Goal: Task Accomplishment & Management: Manage account settings

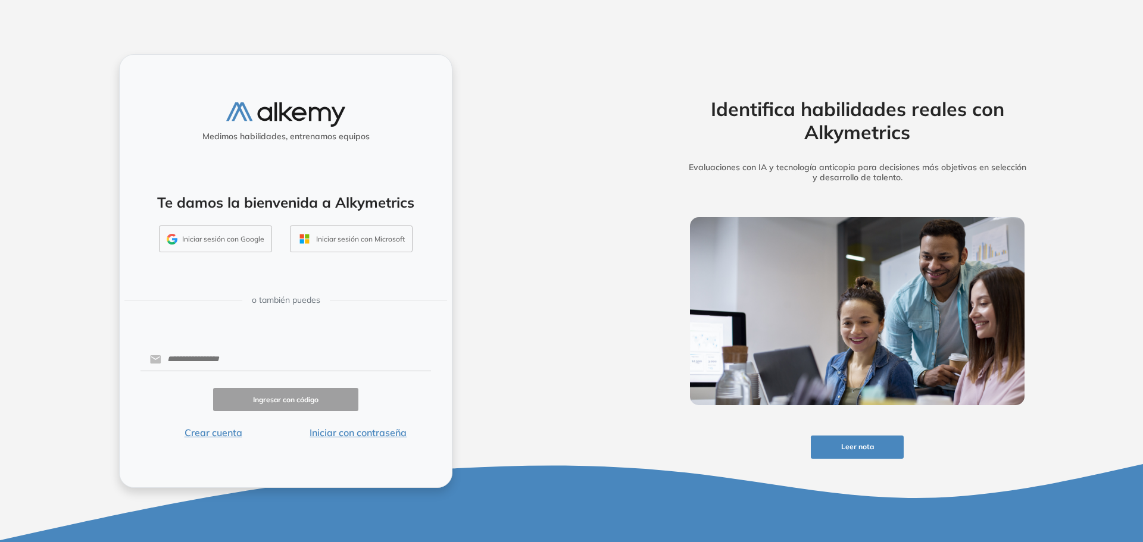
click at [222, 240] on button "Iniciar sesión con Google" at bounding box center [215, 239] width 113 height 27
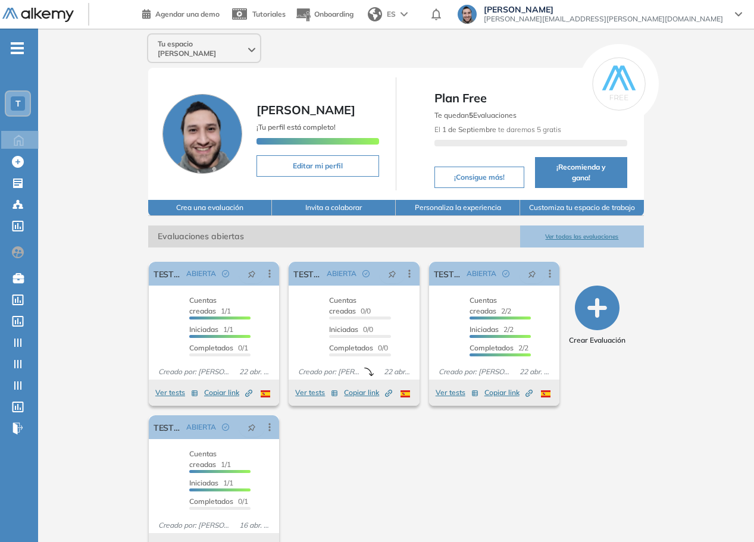
click at [580, 11] on span "[PERSON_NAME]" at bounding box center [603, 10] width 239 height 10
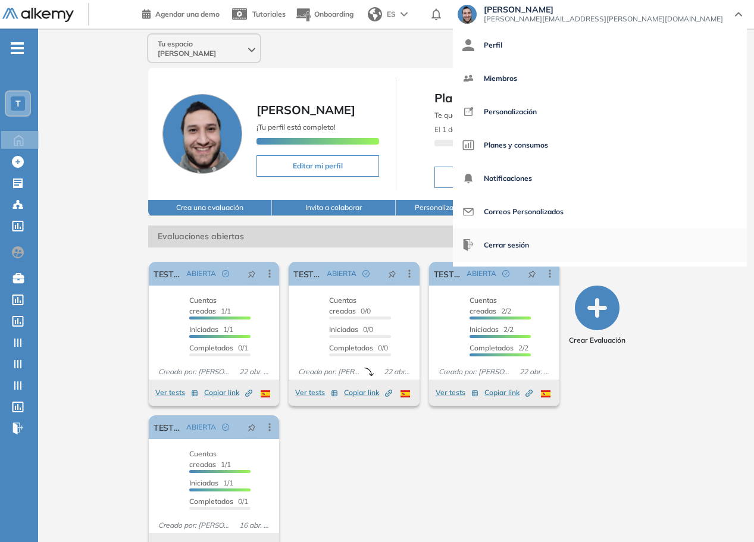
click at [529, 245] on span "Cerrar sesión" at bounding box center [506, 245] width 45 height 29
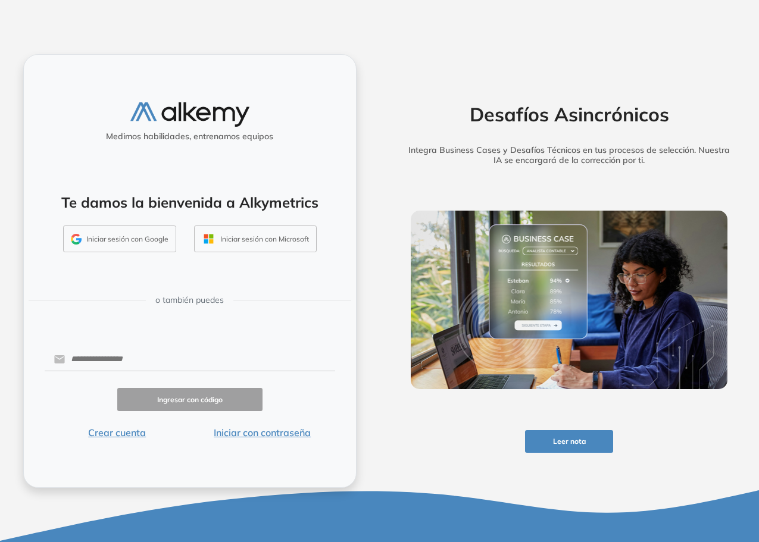
click at [113, 239] on button "Iniciar sesión con Google" at bounding box center [119, 239] width 113 height 27
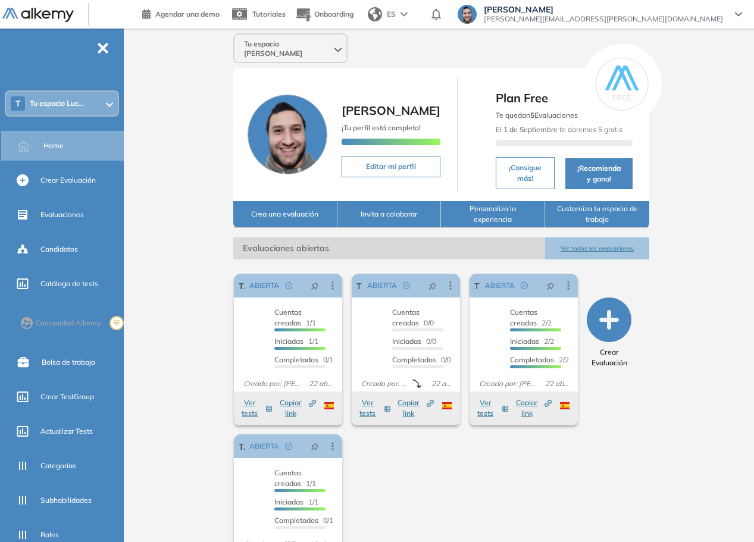
click at [720, 12] on span "Lucas Ruiz" at bounding box center [603, 10] width 239 height 10
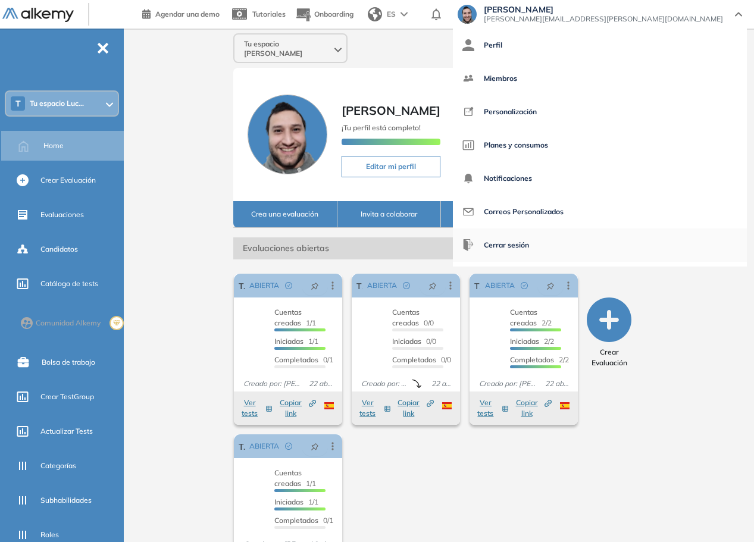
click at [529, 245] on span "Cerrar sesión" at bounding box center [506, 245] width 45 height 29
